Goal: Book appointment/travel/reservation

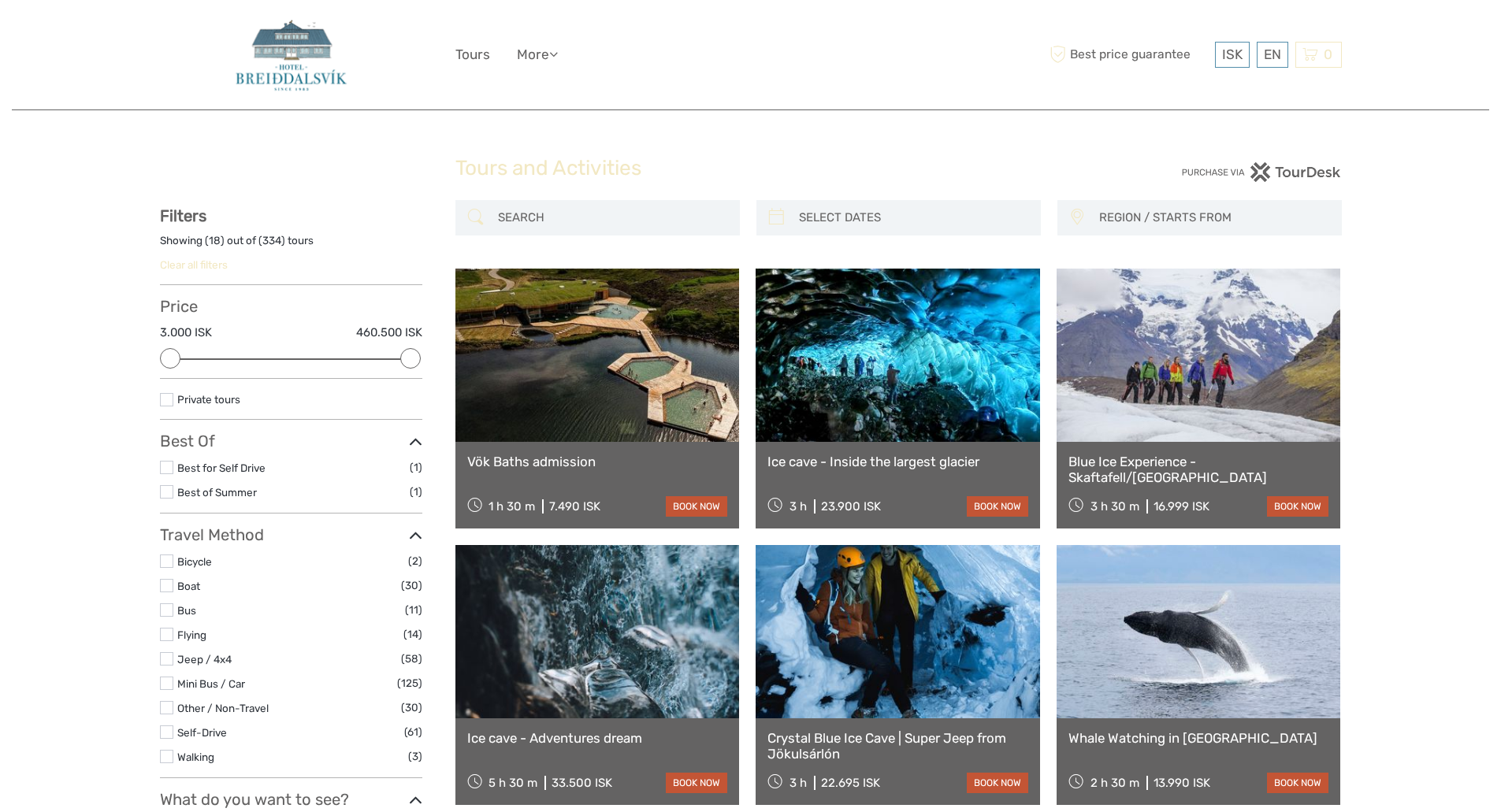
select select
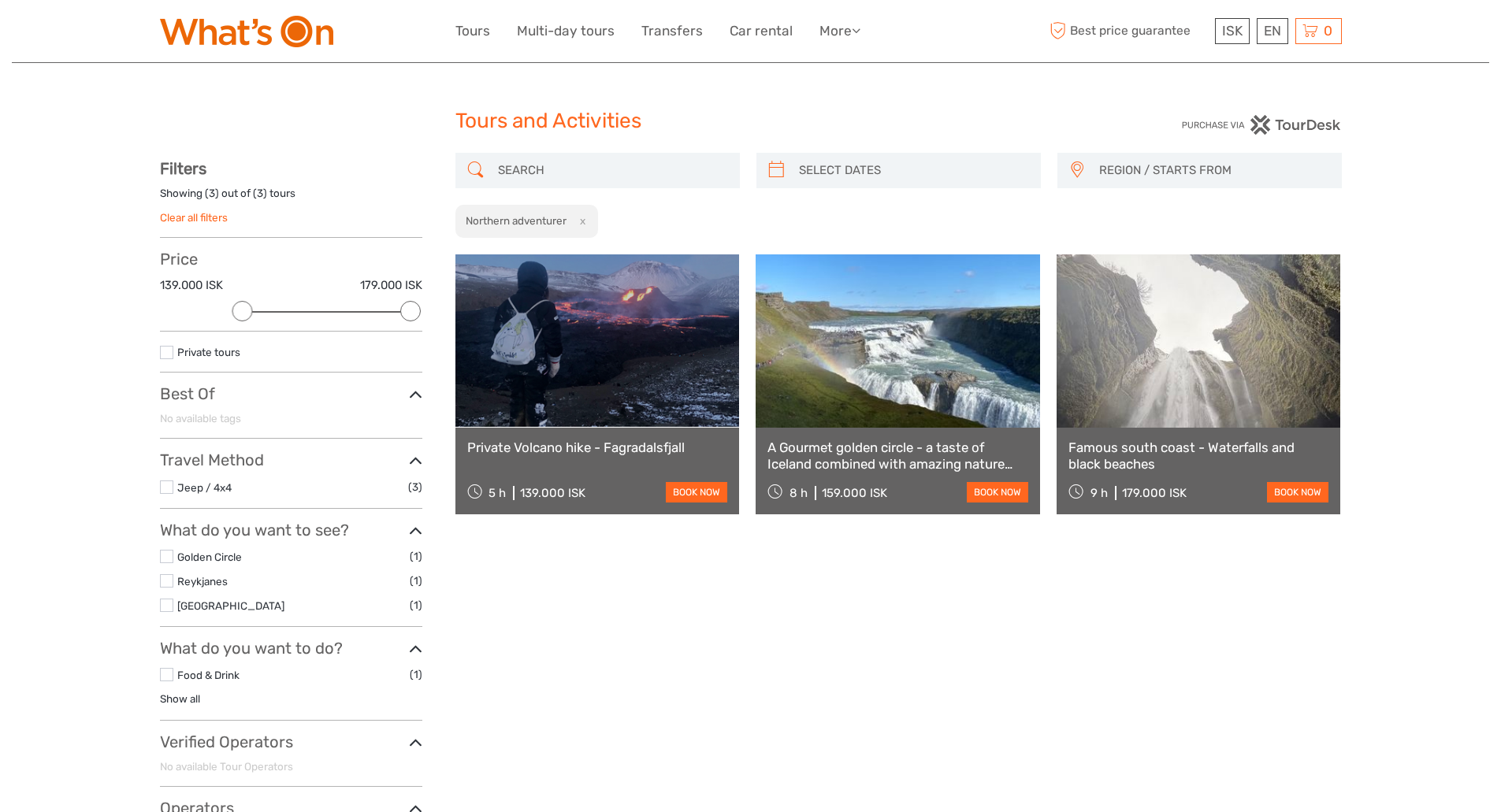
select select
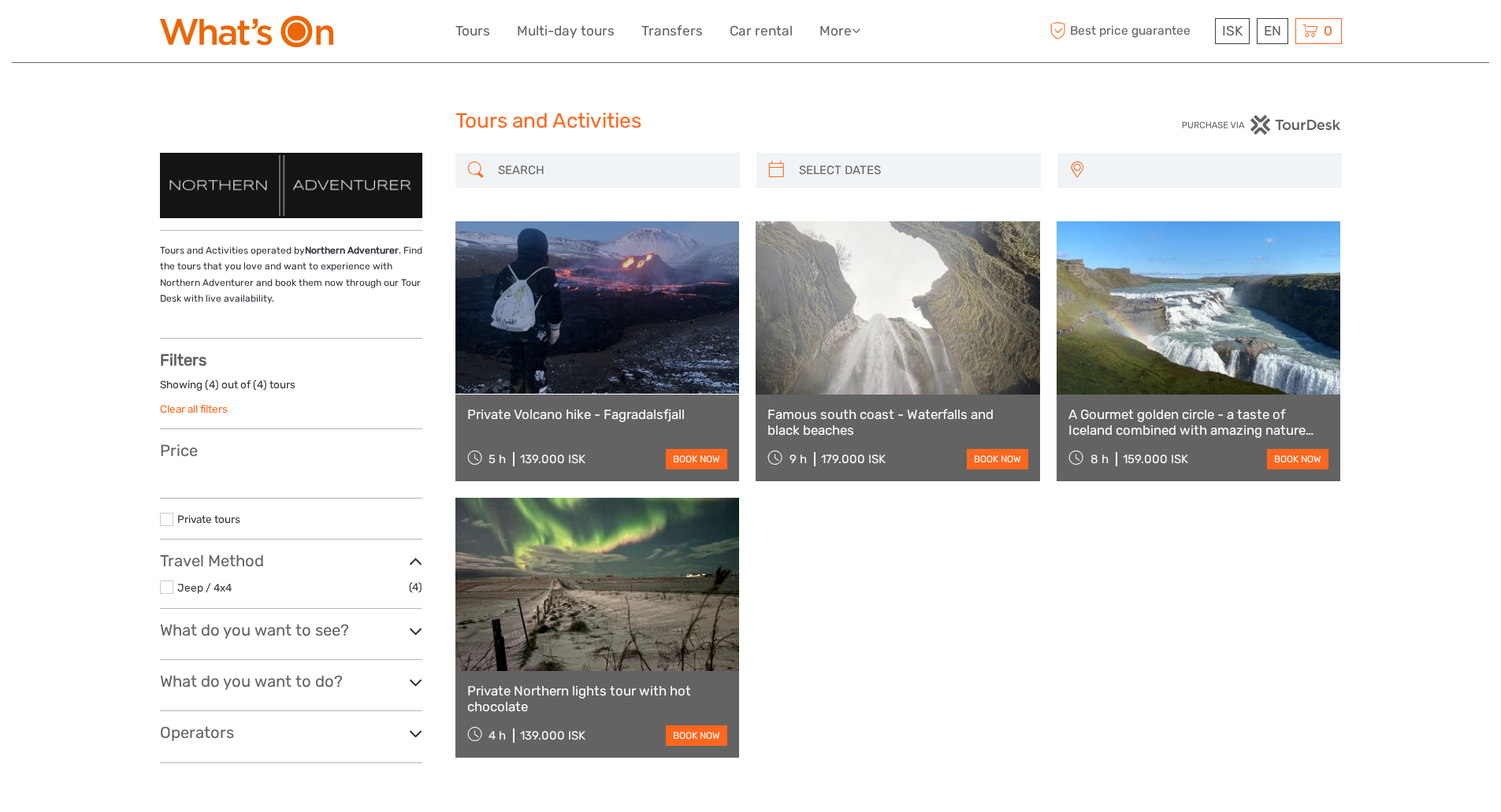
select select
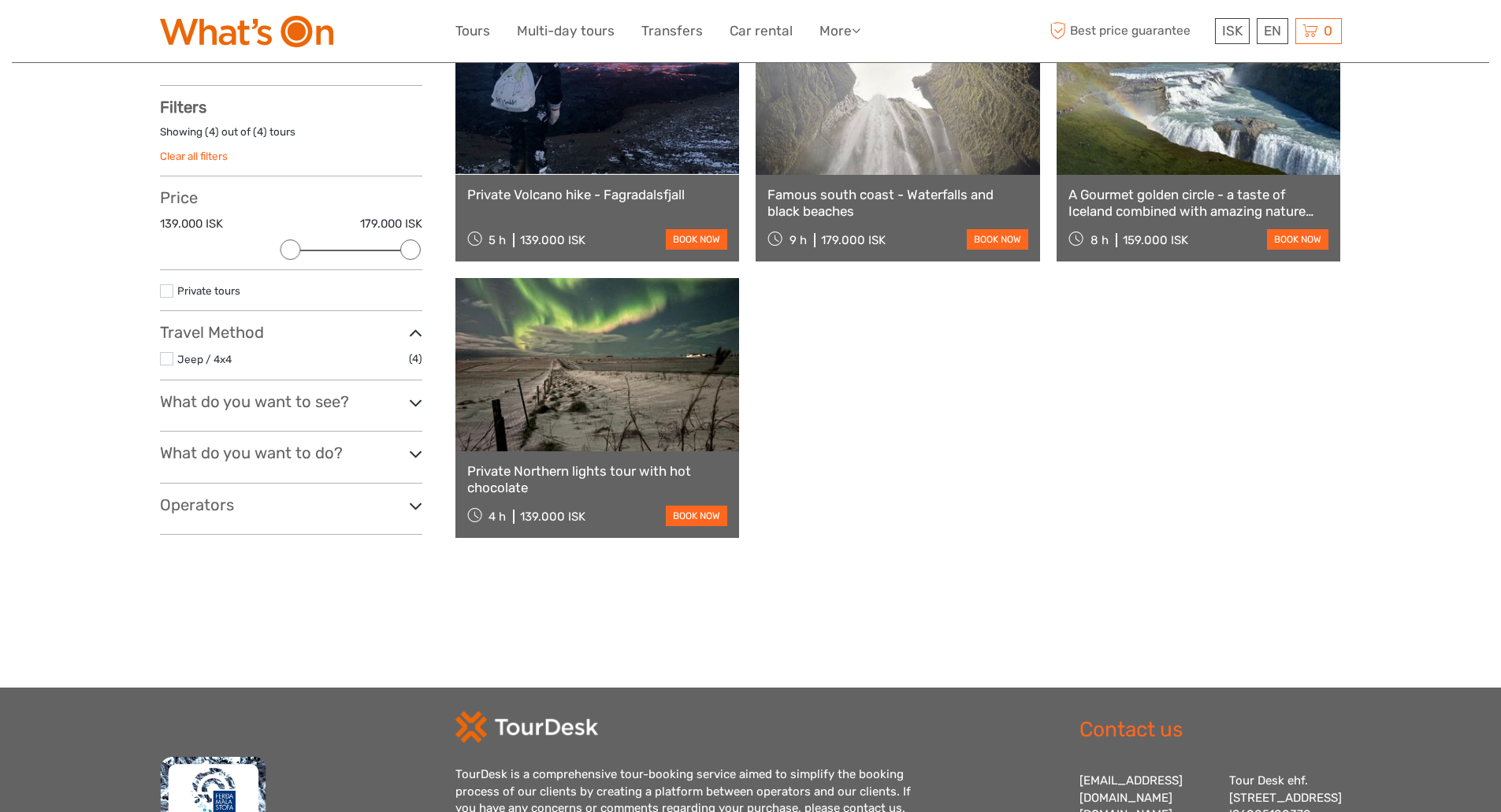
scroll to position [274, 0]
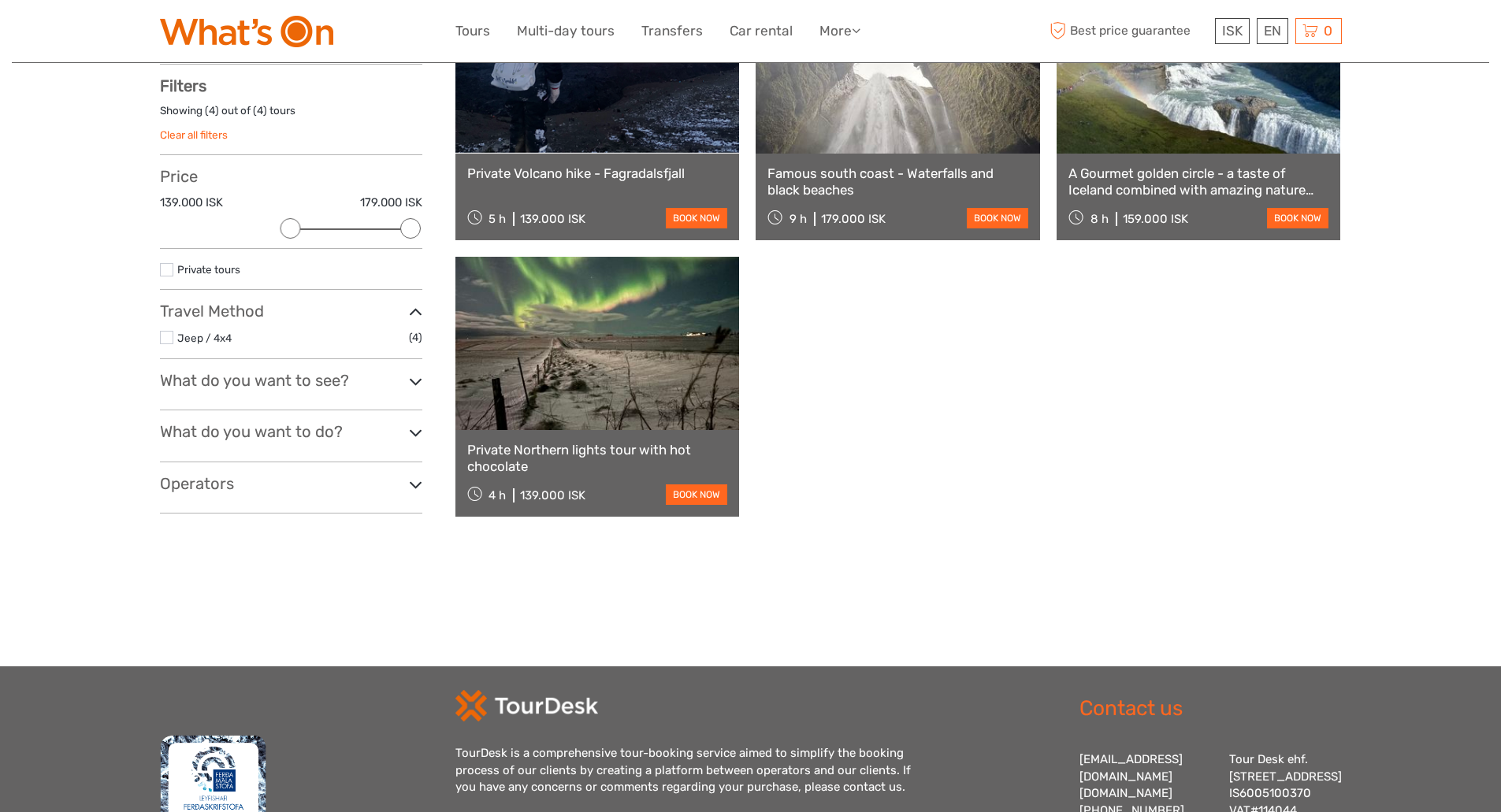
click at [1480, 484] on div "Tours and Activities Tours and Activities REGION / STARTS FROM [GEOGRAPHIC_DATA…" at bounding box center [750, 195] width 1477 height 940
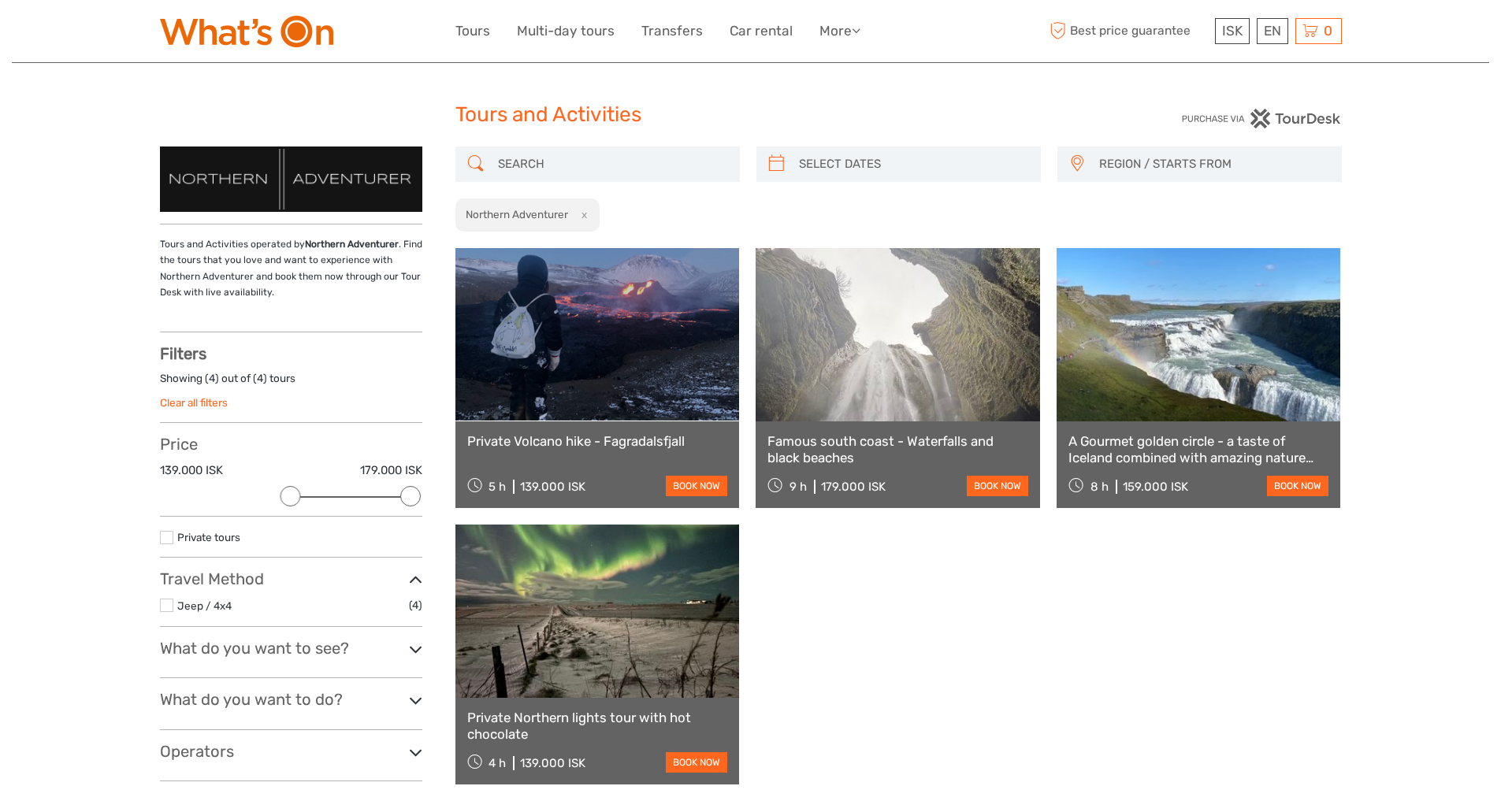
scroll to position [0, 0]
